Goal: Information Seeking & Learning: Find specific fact

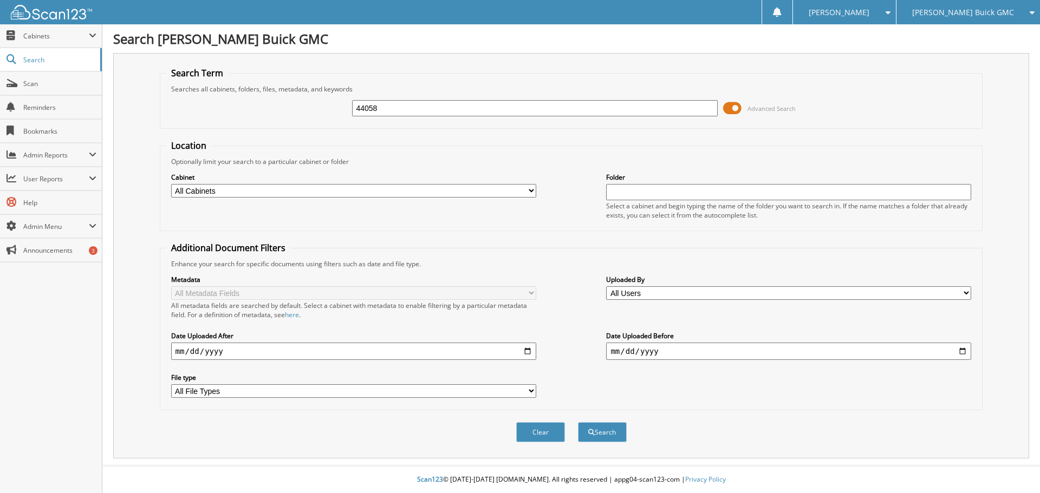
type input "44058"
click at [578, 422] on button "Search" at bounding box center [602, 432] width 49 height 20
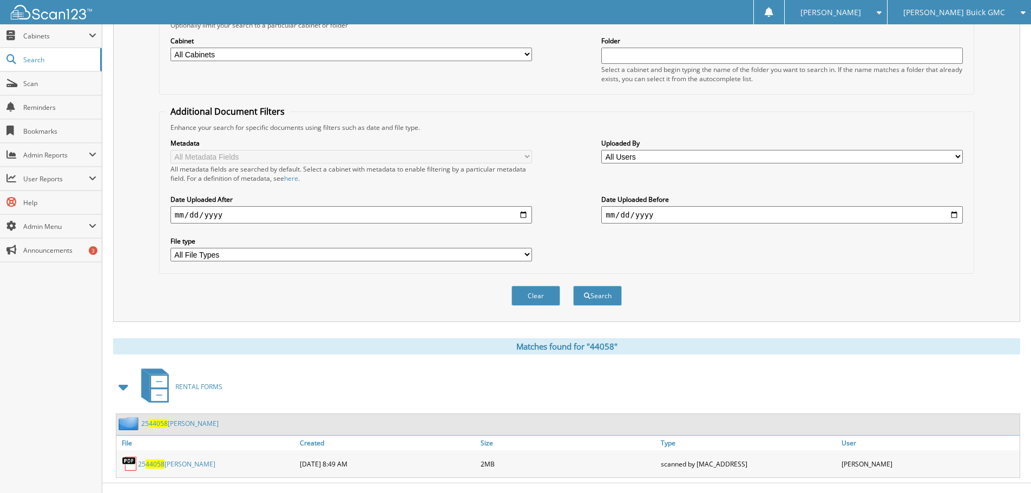
scroll to position [154, 0]
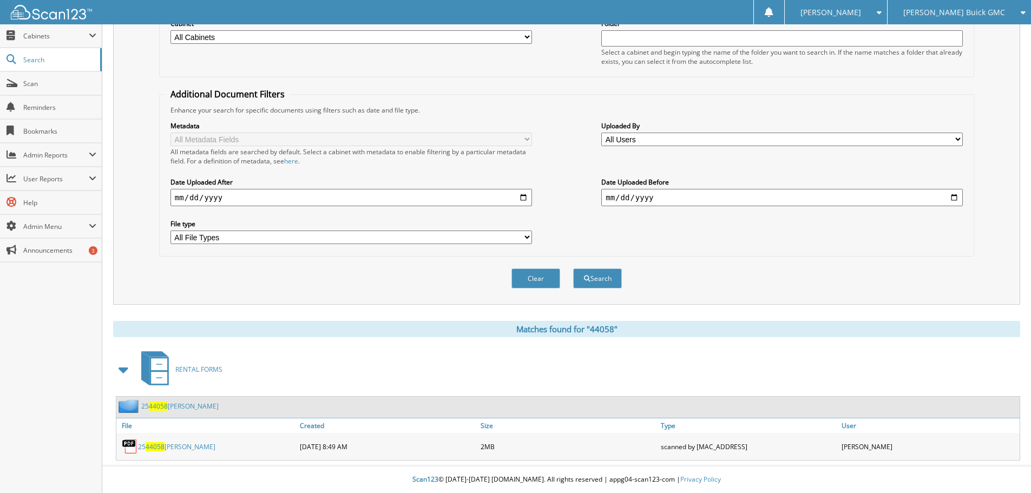
click at [186, 449] on link "25 44058 Linda Rossi" at bounding box center [176, 446] width 77 height 9
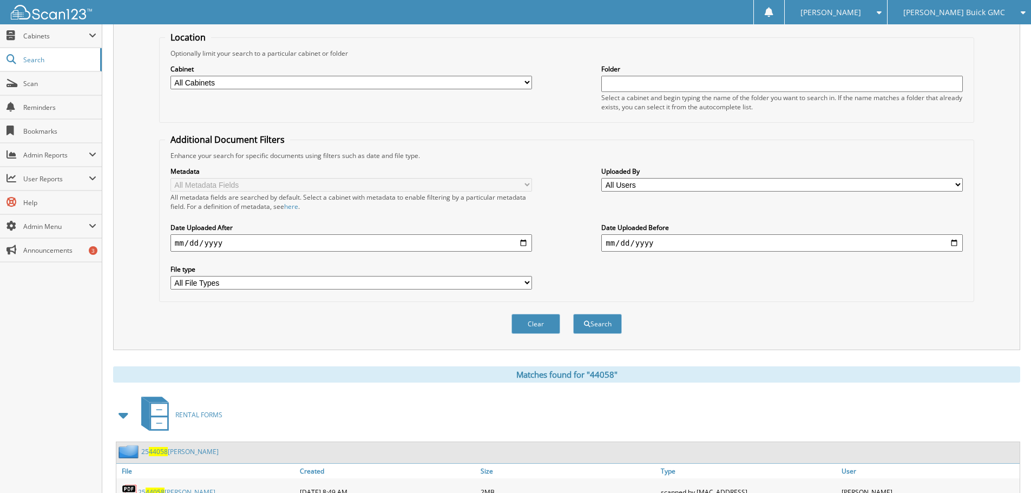
scroll to position [0, 0]
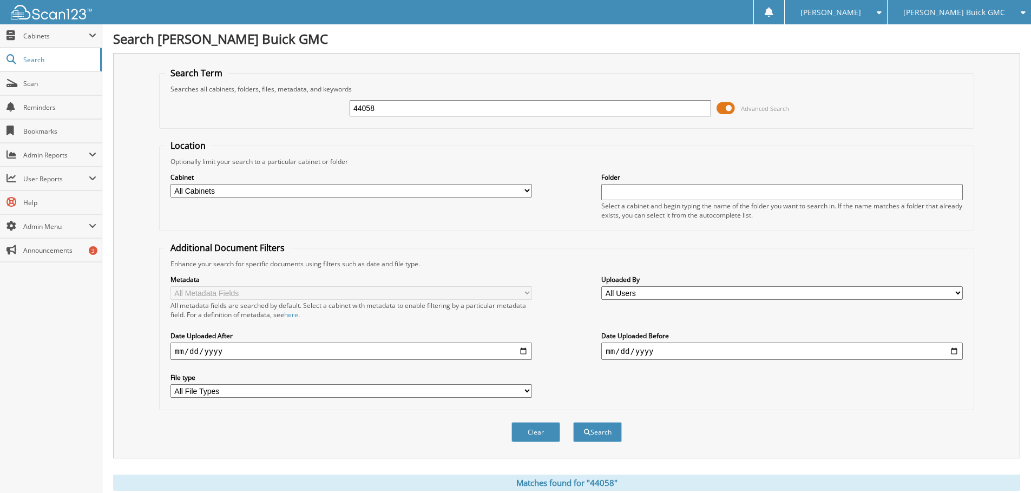
click at [403, 104] on input "44058" at bounding box center [531, 108] width 362 height 16
click at [404, 104] on input "44058" at bounding box center [531, 108] width 362 height 16
paste input "7115"
type input "47115"
click at [573, 422] on button "Search" at bounding box center [597, 432] width 49 height 20
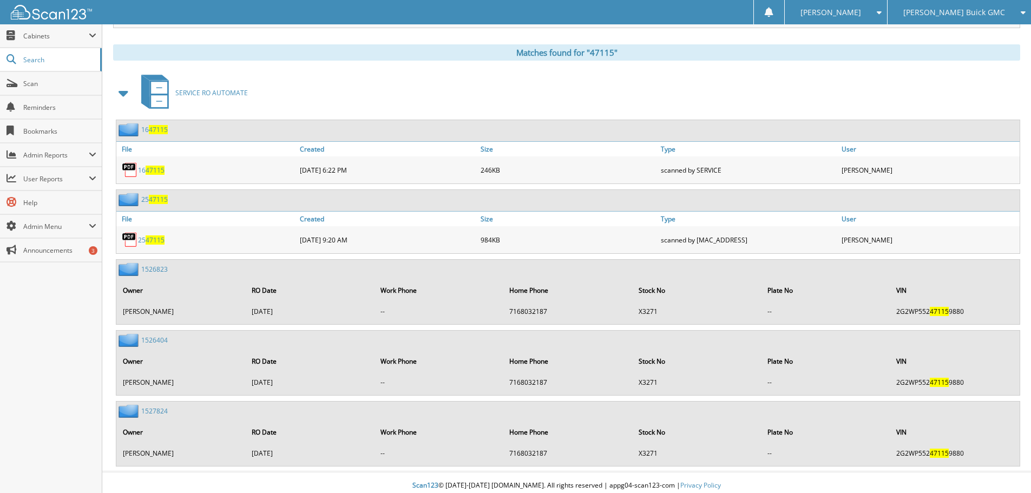
scroll to position [437, 0]
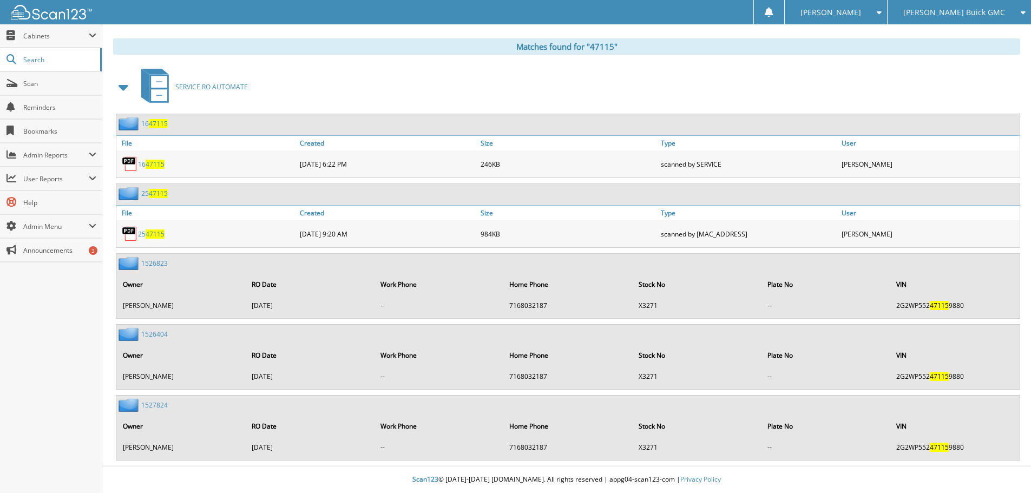
click at [154, 231] on span "47115" at bounding box center [155, 234] width 19 height 9
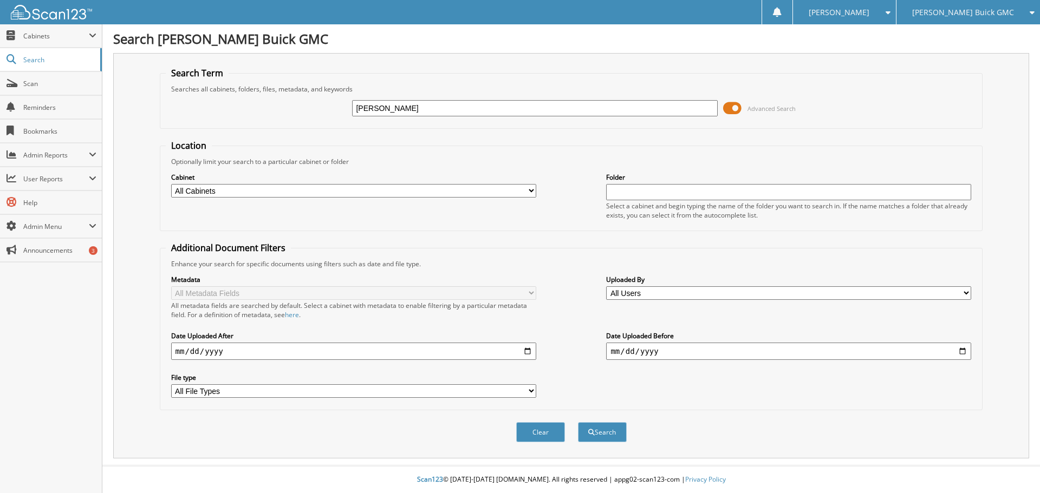
type input "brennan"
click at [578, 422] on button "Search" at bounding box center [602, 432] width 49 height 20
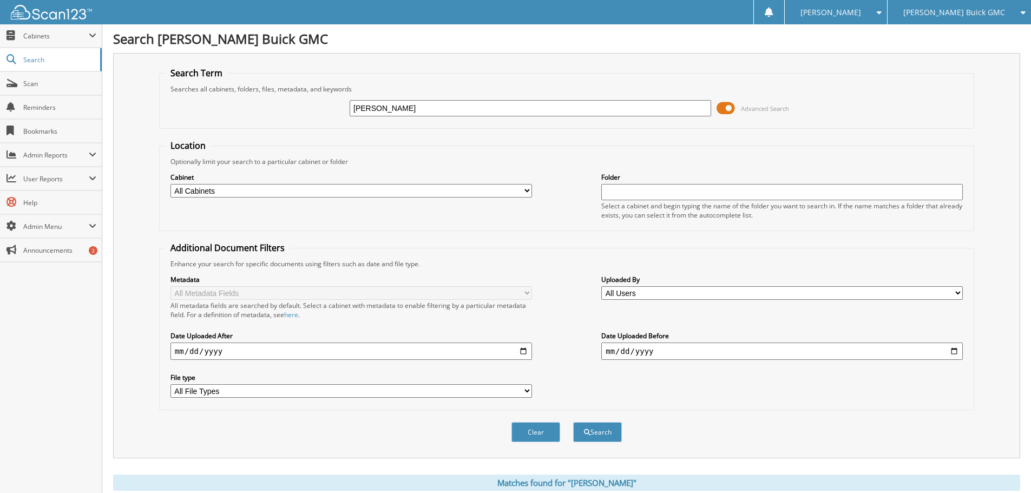
click at [437, 111] on input "[PERSON_NAME]" at bounding box center [531, 108] width 362 height 16
type input "rj219498"
click at [573, 422] on button "Search" at bounding box center [597, 432] width 49 height 20
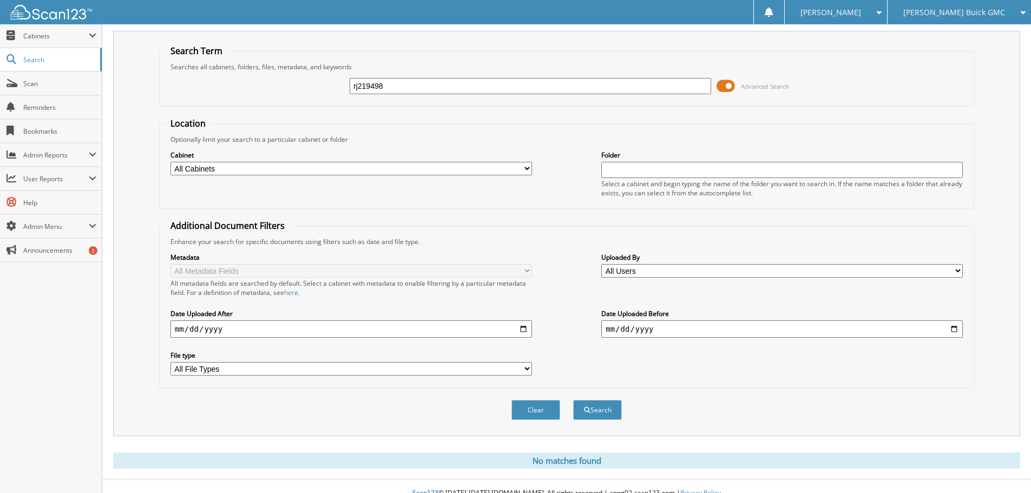
scroll to position [36, 0]
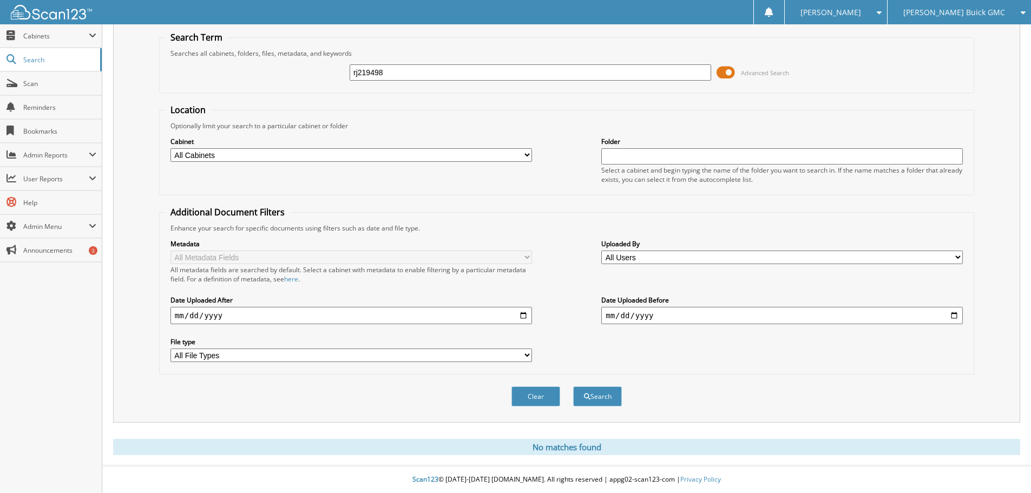
click at [360, 74] on input "rj219498" at bounding box center [531, 72] width 362 height 16
type input "219498"
click at [573, 387] on button "Search" at bounding box center [597, 397] width 49 height 20
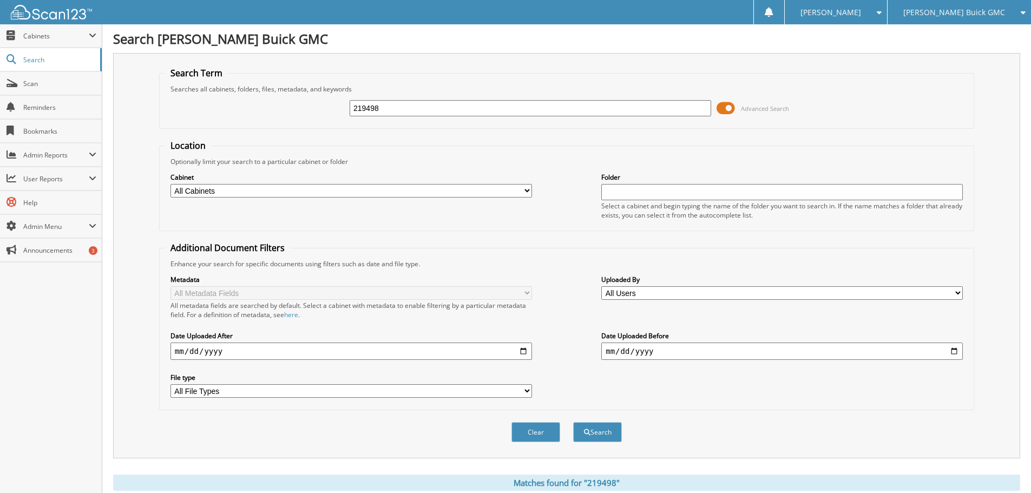
click at [419, 106] on input "219498" at bounding box center [531, 108] width 362 height 16
type input "brennan"
click at [618, 428] on button "Search" at bounding box center [597, 432] width 49 height 20
type input "diane brennan"
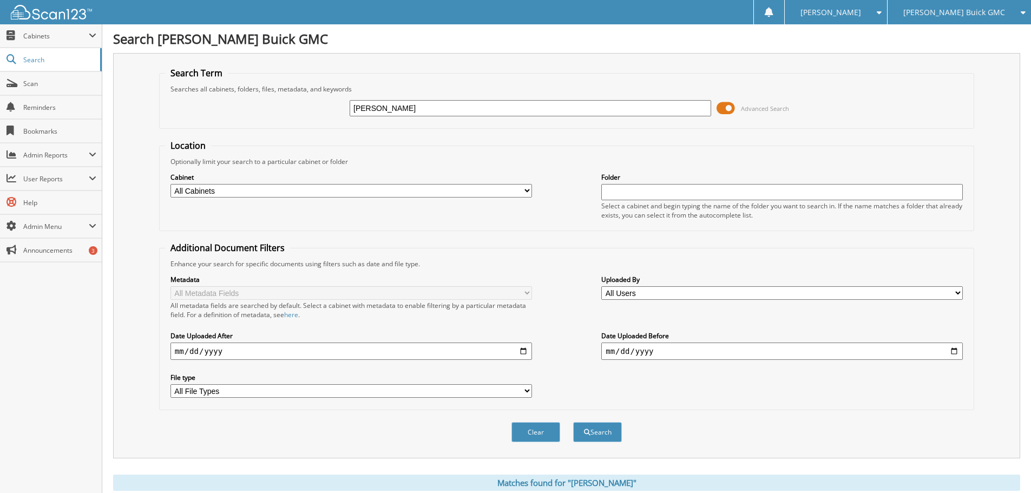
click at [573, 422] on button "Search" at bounding box center [597, 432] width 49 height 20
drag, startPoint x: 461, startPoint y: 109, endPoint x: 140, endPoint y: 113, distance: 320.5
click at [140, 112] on div "Search Term Searches all cabinets, folders, files, metadata, and keywords diane…" at bounding box center [566, 256] width 907 height 406
type input "b"
paste input "T240956"
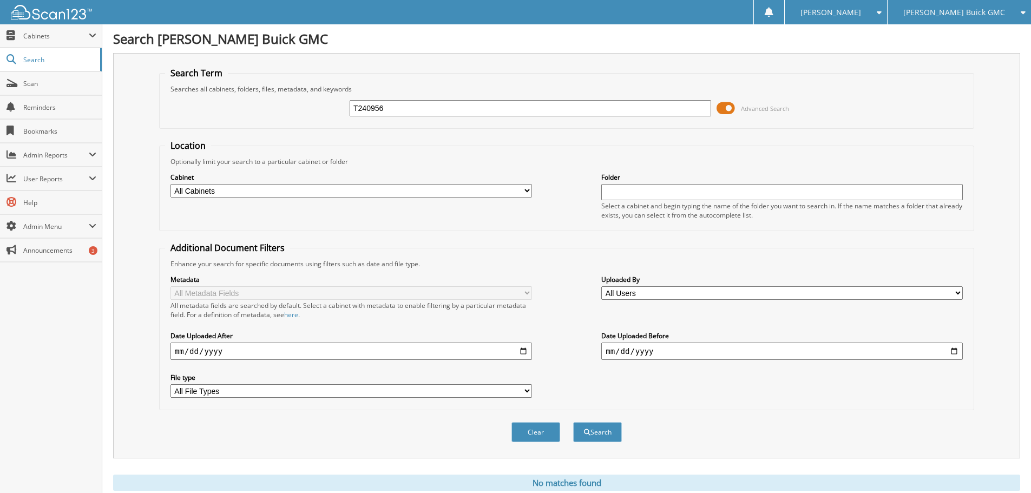
type input "T240956"
click at [573, 422] on button "Search" at bounding box center [597, 432] width 49 height 20
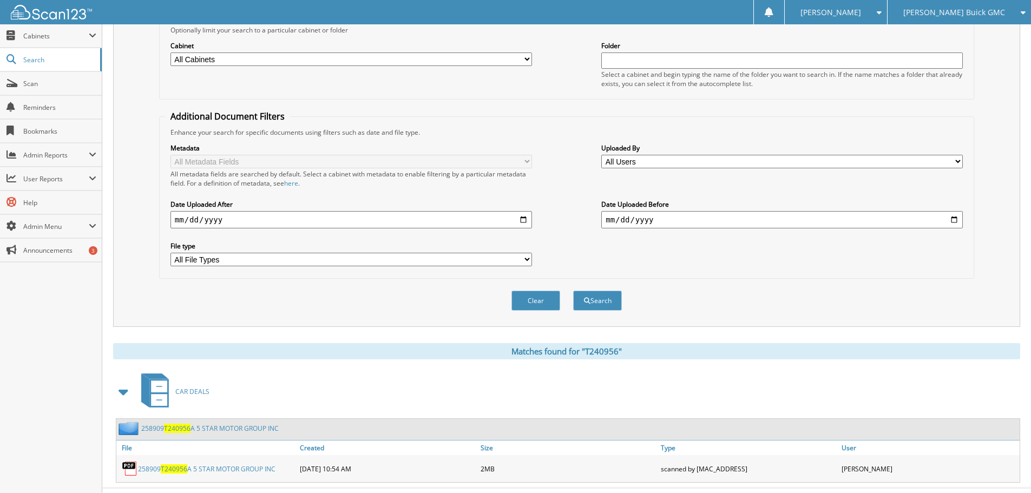
scroll to position [154, 0]
